Goal: Task Accomplishment & Management: Complete application form

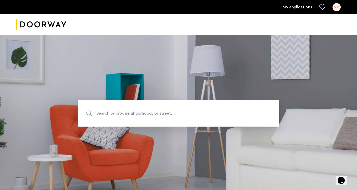
click at [337, 8] on div "MM" at bounding box center [337, 7] width 8 height 8
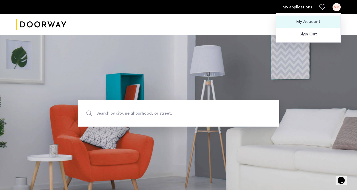
click at [313, 23] on span "My Account" at bounding box center [308, 22] width 56 height 6
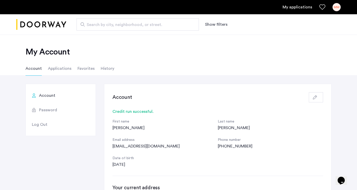
scroll to position [5, 0]
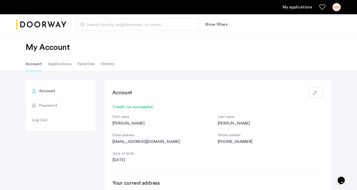
click at [65, 65] on li "Applications" at bounding box center [59, 64] width 23 height 14
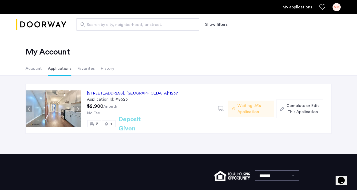
click at [245, 107] on span "Waiting JA's Application" at bounding box center [253, 109] width 33 height 12
click at [317, 108] on span "Complete or Edit This Application" at bounding box center [302, 109] width 33 height 12
click at [83, 68] on li "Favorites" at bounding box center [86, 68] width 17 height 14
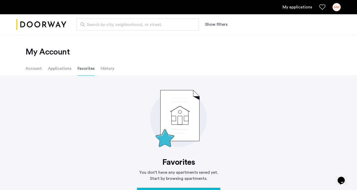
click at [104, 70] on li "History" at bounding box center [108, 68] width 14 height 14
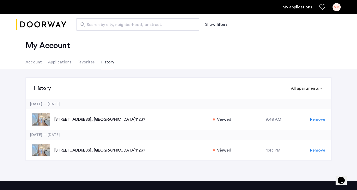
scroll to position [6, 0]
